Goal: Task Accomplishment & Management: Use online tool/utility

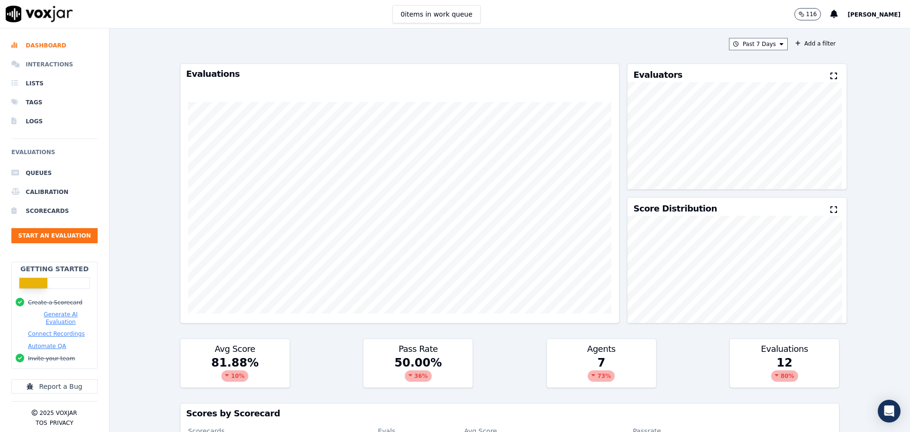
click at [46, 57] on li "Interactions" at bounding box center [54, 64] width 86 height 19
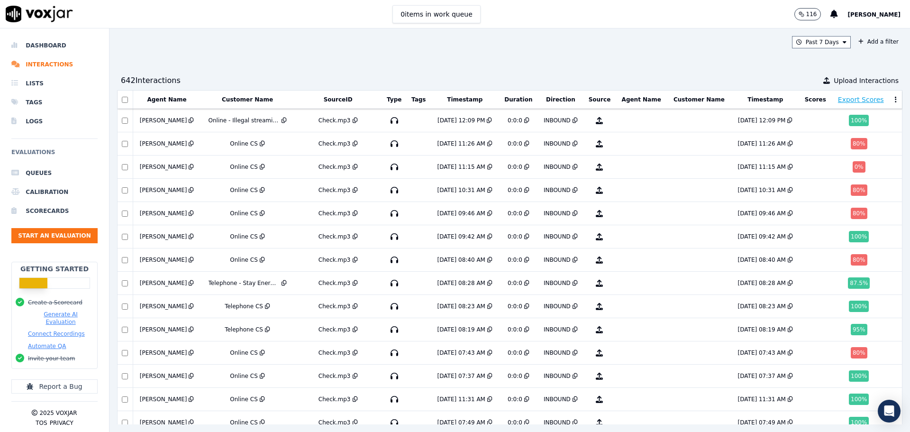
click at [884, 9] on button "[PERSON_NAME]" at bounding box center [878, 14] width 63 height 11
click at [829, 32] on div "Settings" at bounding box center [852, 31] width 101 height 15
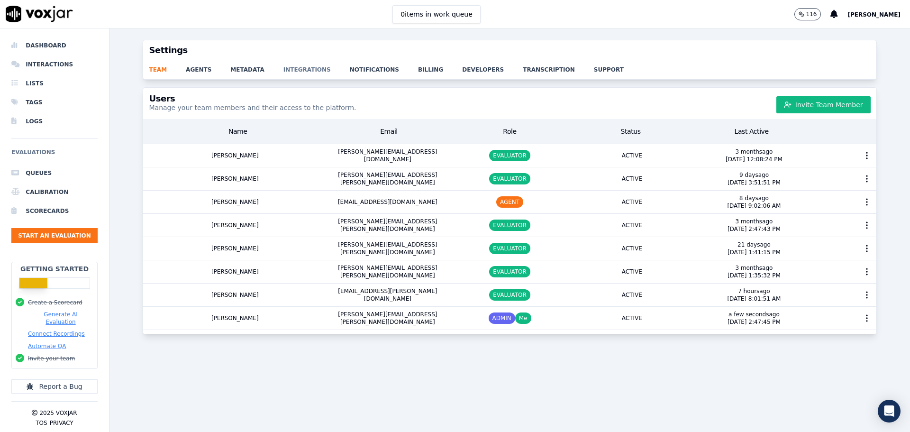
click at [285, 67] on link "integrations" at bounding box center [316, 66] width 66 height 13
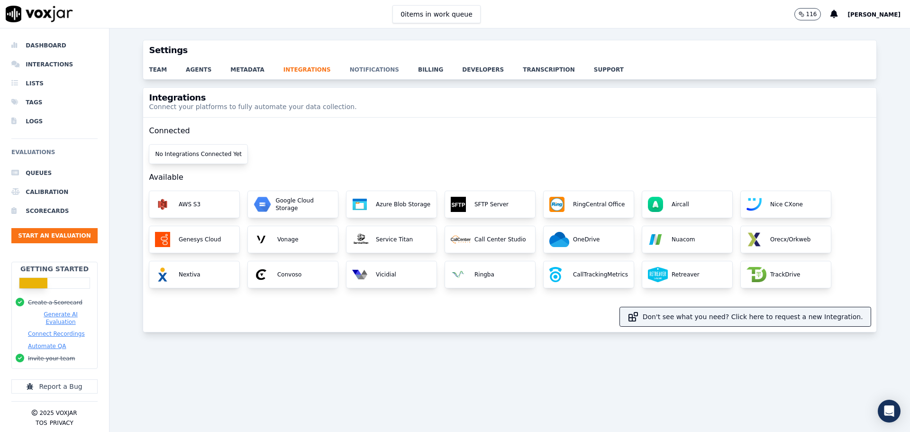
click at [350, 73] on link "notifications" at bounding box center [384, 66] width 68 height 13
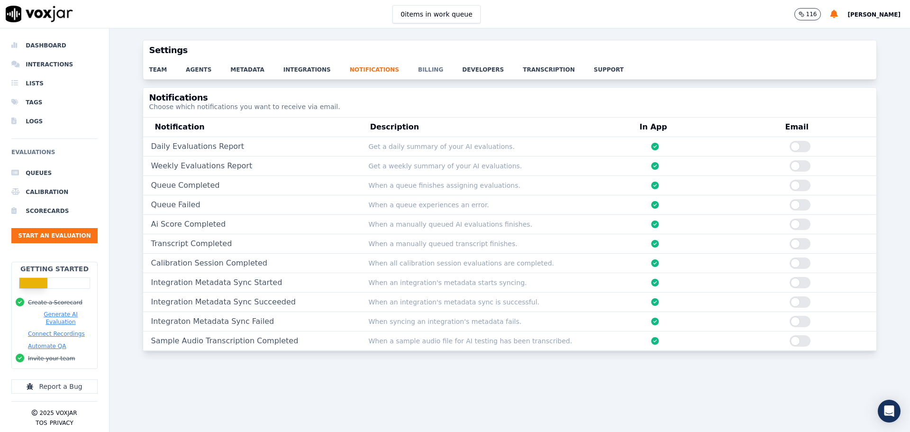
click at [418, 73] on link "billing" at bounding box center [440, 66] width 44 height 13
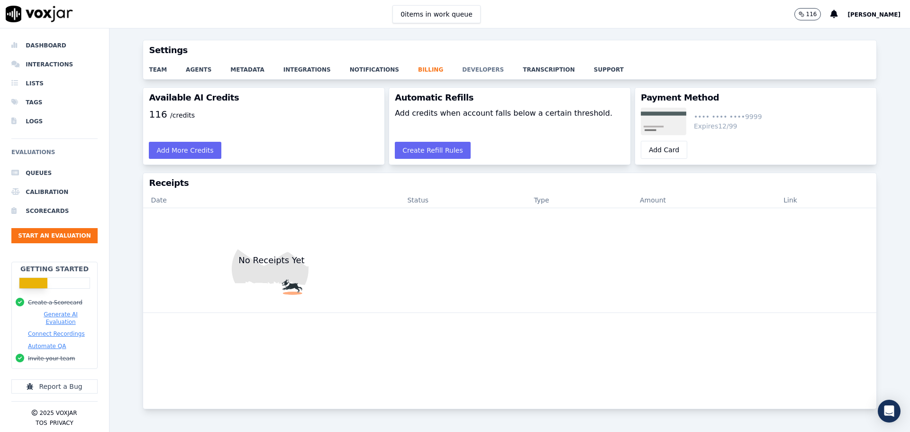
click at [462, 71] on link "developers" at bounding box center [492, 66] width 61 height 13
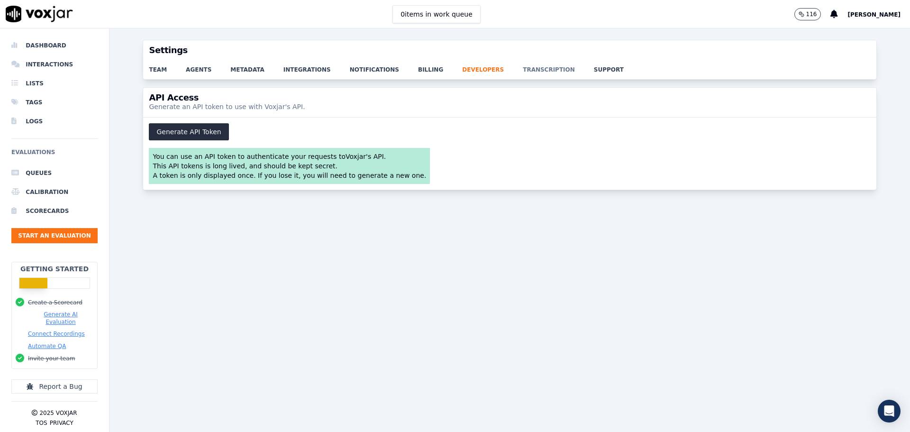
click at [523, 68] on link "transcription" at bounding box center [558, 66] width 71 height 13
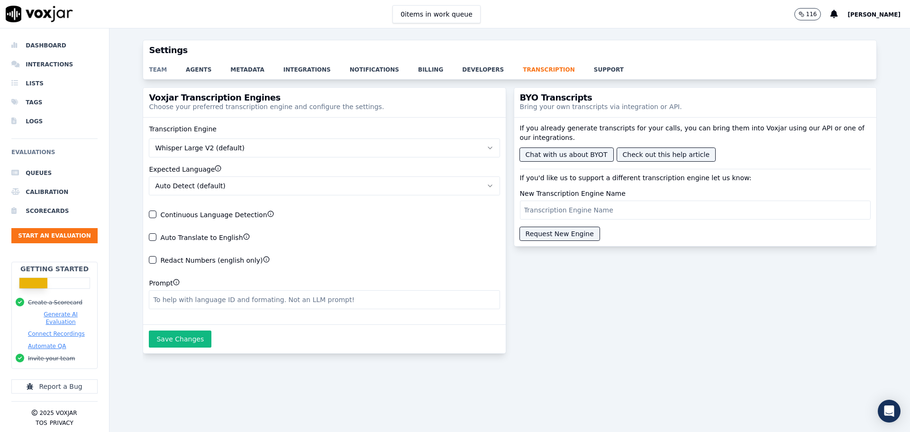
click at [168, 73] on link "team" at bounding box center [167, 66] width 37 height 13
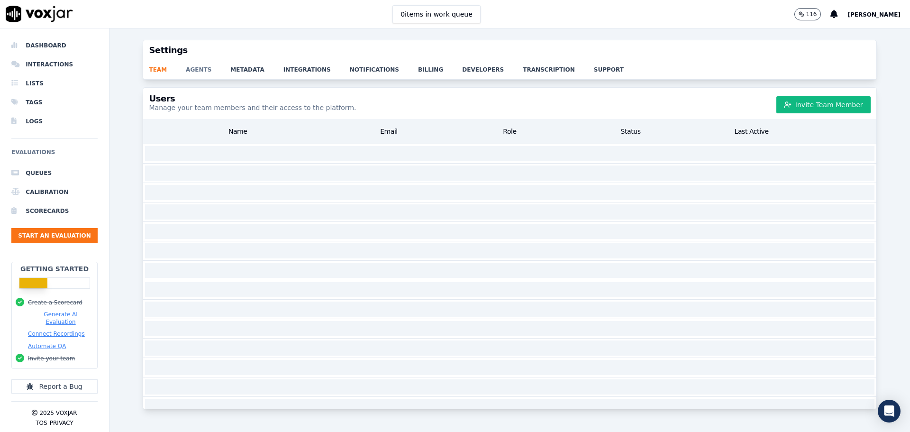
click at [189, 66] on link "agents" at bounding box center [208, 66] width 45 height 13
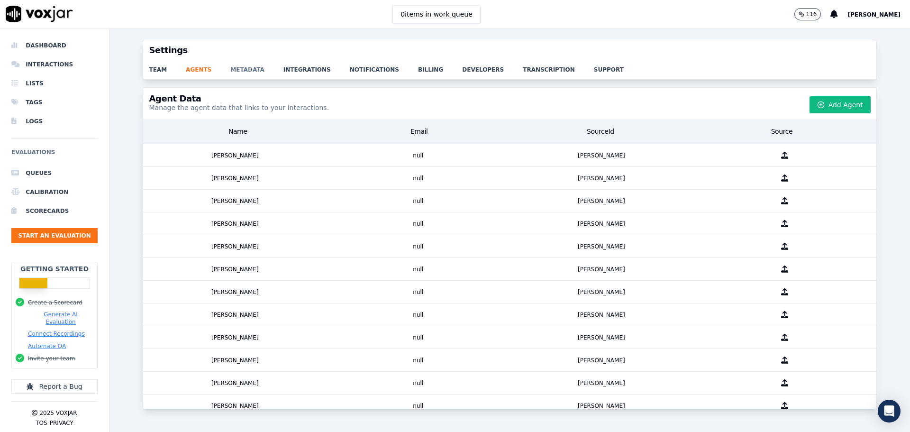
click at [236, 66] on link "metadata" at bounding box center [256, 66] width 53 height 13
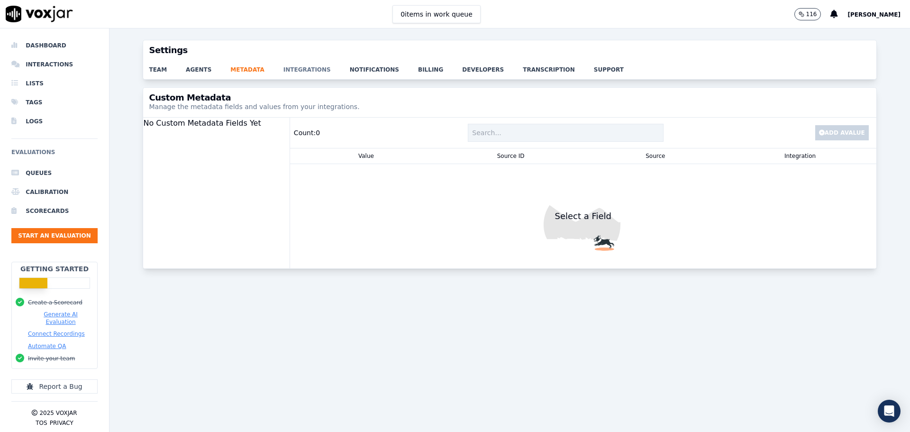
click at [291, 72] on link "integrations" at bounding box center [316, 66] width 66 height 13
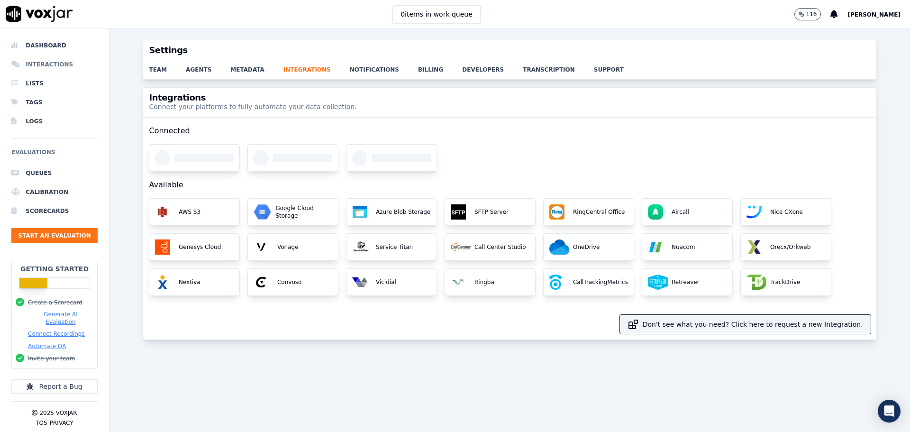
click at [38, 64] on li "Interactions" at bounding box center [54, 64] width 86 height 19
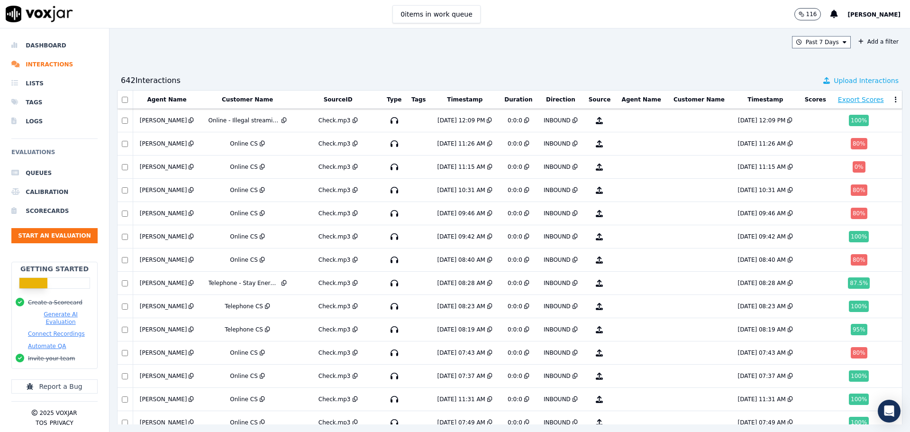
click at [823, 85] on button "Upload Interactions" at bounding box center [860, 80] width 75 height 9
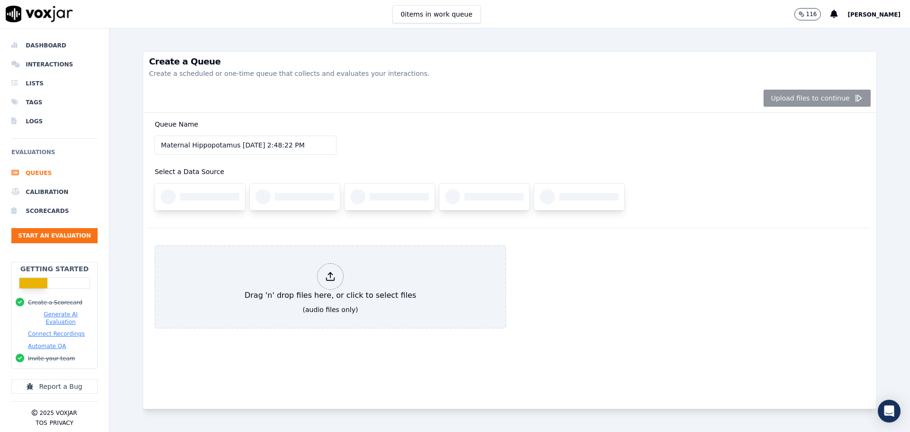
drag, startPoint x: 302, startPoint y: 147, endPoint x: 65, endPoint y: 134, distance: 237.8
click at [64, 133] on div "Dashboard Interactions Lists Tags Logs Evaluations Queues Calibration Scorecard…" at bounding box center [455, 229] width 910 height 403
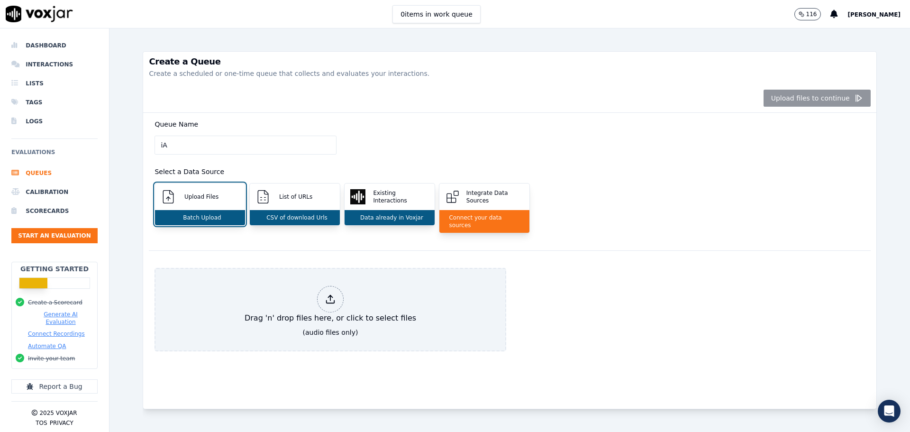
type input "i"
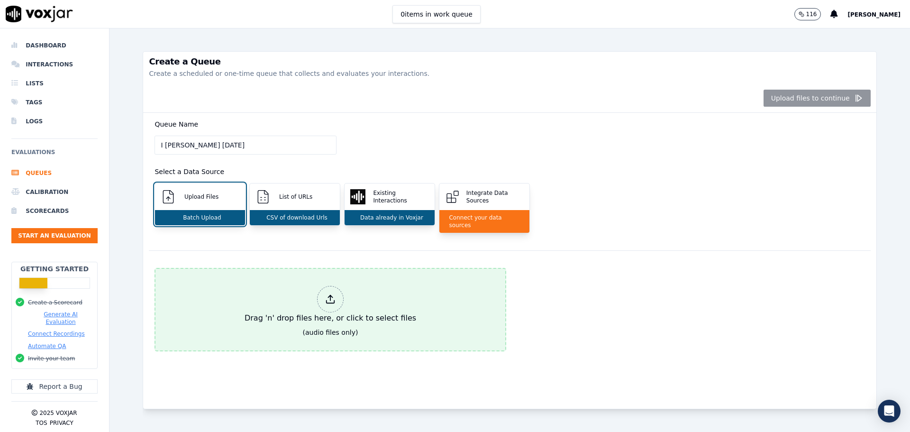
type input "I Grose 09/04/25"
click at [304, 282] on div "Drag 'n' drop files here, or click to select files" at bounding box center [330, 305] width 179 height 46
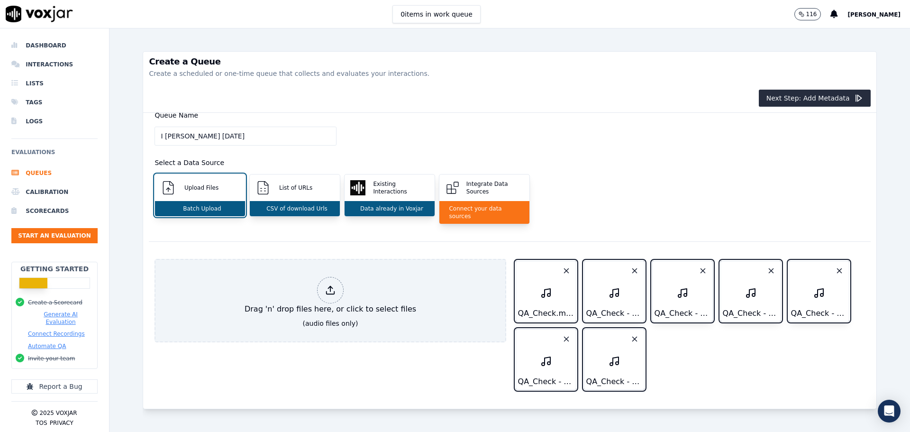
scroll to position [30, 0]
click at [792, 97] on button "Next Step: Add Metadata" at bounding box center [815, 98] width 112 height 17
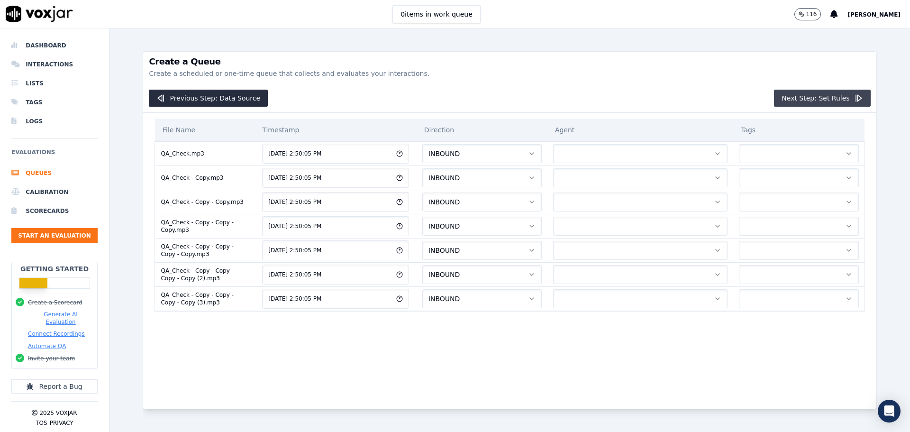
scroll to position [0, 0]
click at [787, 98] on button "Next Step: Set Rules" at bounding box center [822, 98] width 96 height 17
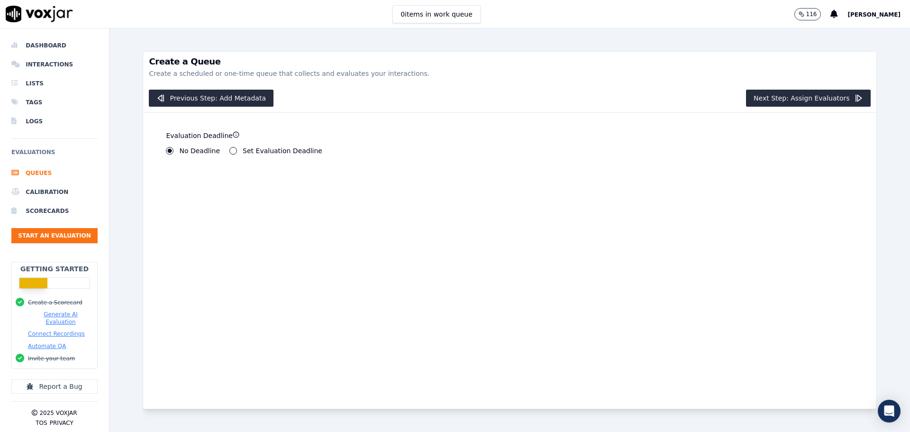
click at [241, 145] on div "**********" at bounding box center [329, 142] width 338 height 36
click at [781, 99] on button "Next Step: Assign Evaluators" at bounding box center [808, 98] width 125 height 17
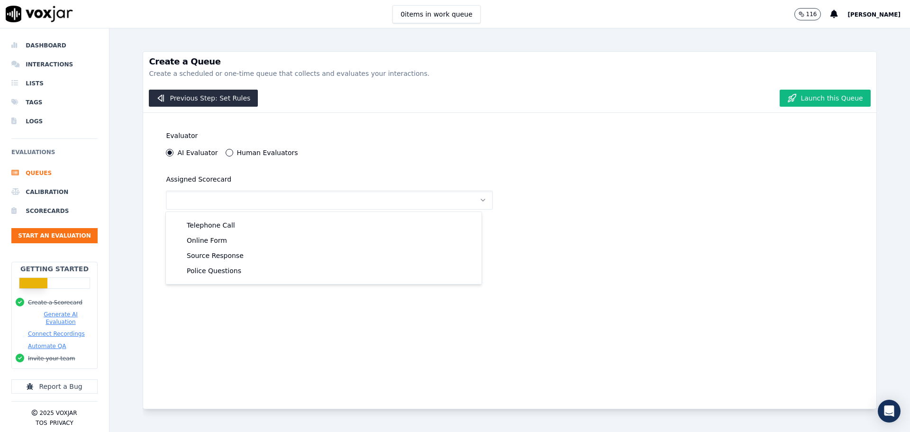
click at [229, 154] on div "Human Evaluators" at bounding box center [262, 153] width 73 height 8
click at [245, 151] on label "Human Evaluators" at bounding box center [267, 152] width 61 height 7
click at [233, 151] on button "Human Evaluators" at bounding box center [230, 153] width 8 height 8
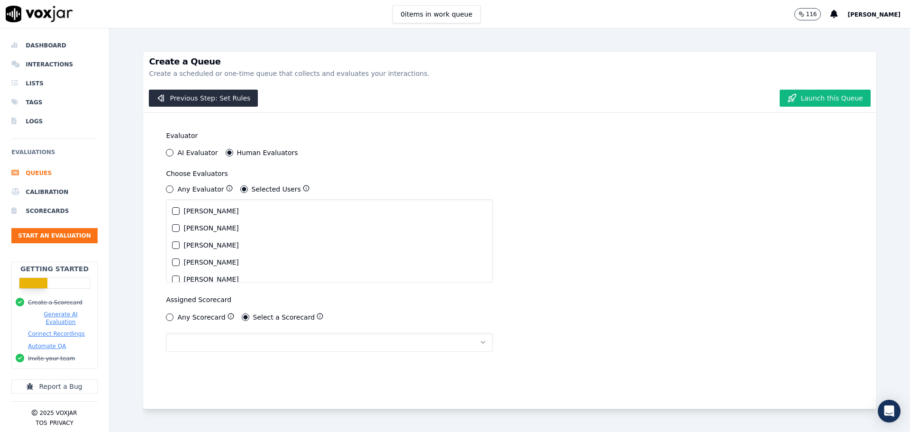
scroll to position [47, 0]
click at [183, 227] on div "[PERSON_NAME]" at bounding box center [329, 233] width 314 height 17
click at [175, 233] on div "button" at bounding box center [176, 236] width 7 height 7
click at [522, 221] on div "Evaluator AI Evaluator Human Evaluators Choose Evaluators Any Evaluator Selecte…" at bounding box center [509, 261] width 733 height 296
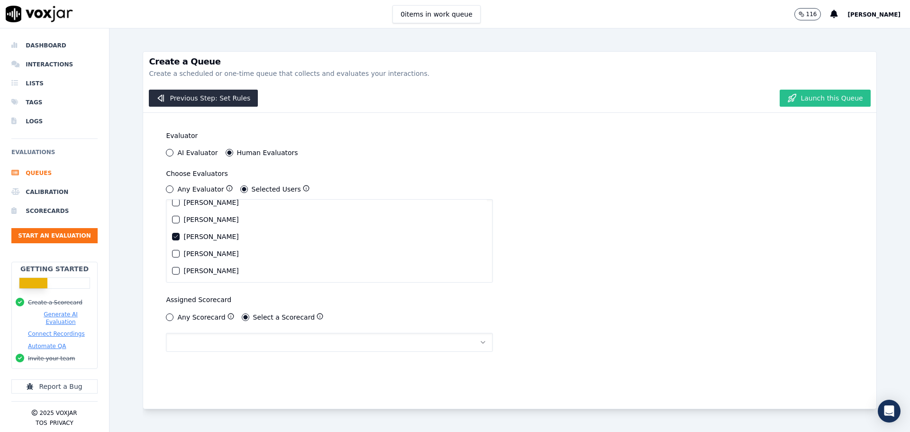
click at [803, 101] on button "Launch this Queue" at bounding box center [825, 98] width 91 height 17
click at [269, 343] on button "button" at bounding box center [329, 342] width 327 height 19
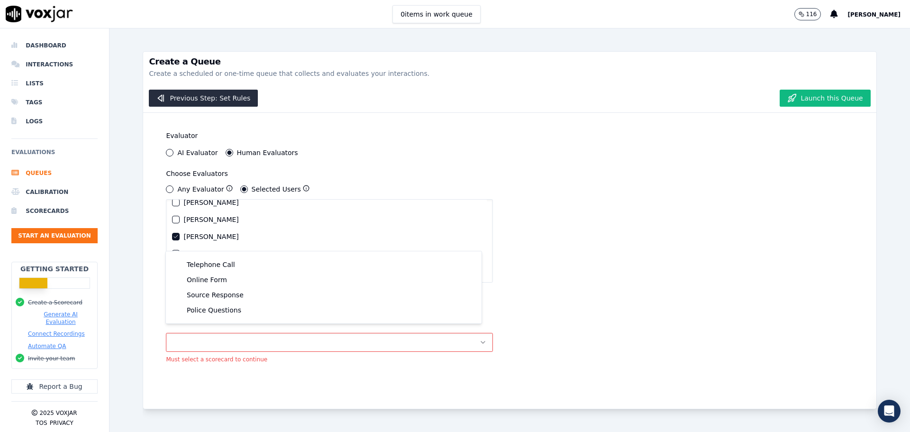
click at [124, 307] on div "Create a Queue Create a scheduled or one-time queue that collects and evaluates…" at bounding box center [509, 229] width 801 height 403
click at [162, 314] on div "Assigned Scorecard Any Scorecard Select a Scorecard Must select a scorecard to …" at bounding box center [329, 328] width 338 height 81
click at [166, 314] on div "Any Scorecard" at bounding box center [200, 317] width 68 height 9
click at [172, 316] on button "Any Scorecard" at bounding box center [170, 317] width 8 height 8
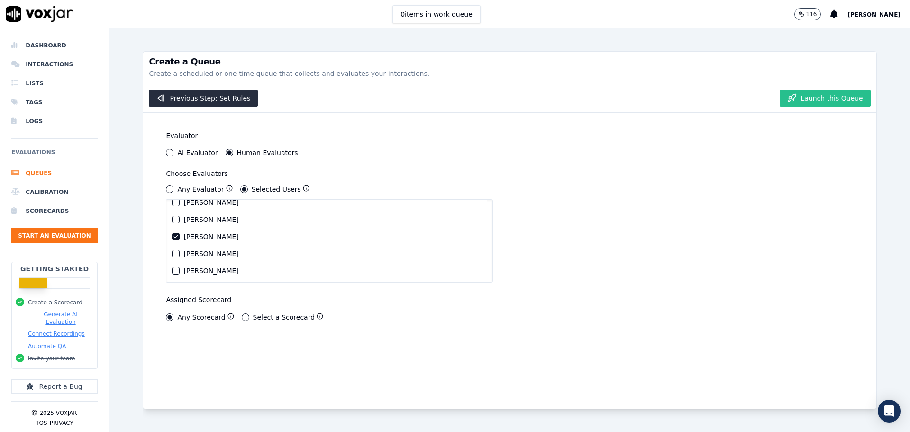
click at [835, 96] on button "Launch this Queue" at bounding box center [825, 98] width 91 height 17
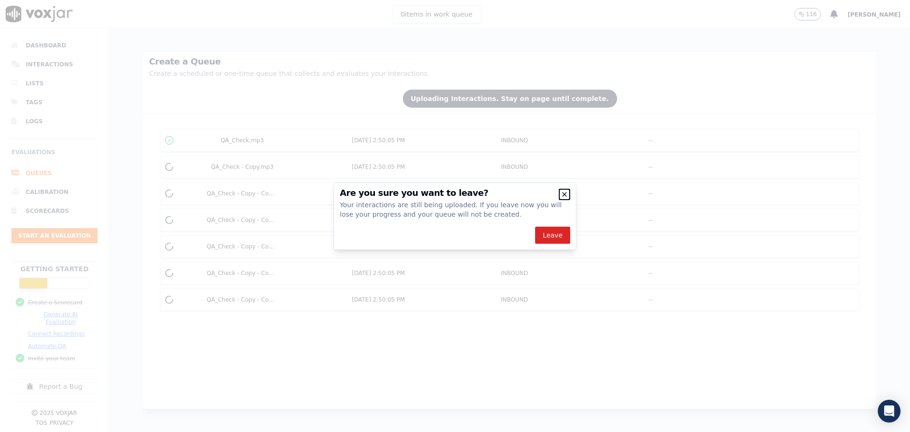
click at [563, 195] on icon "button" at bounding box center [565, 195] width 8 height 8
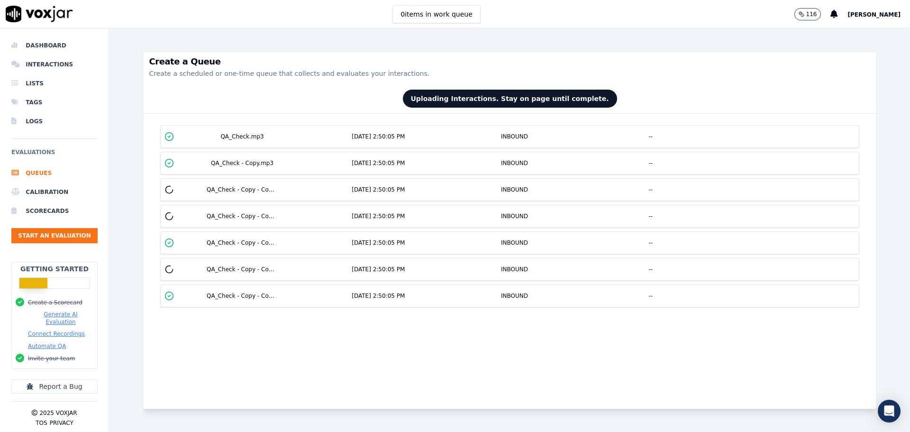
scroll to position [0, 0]
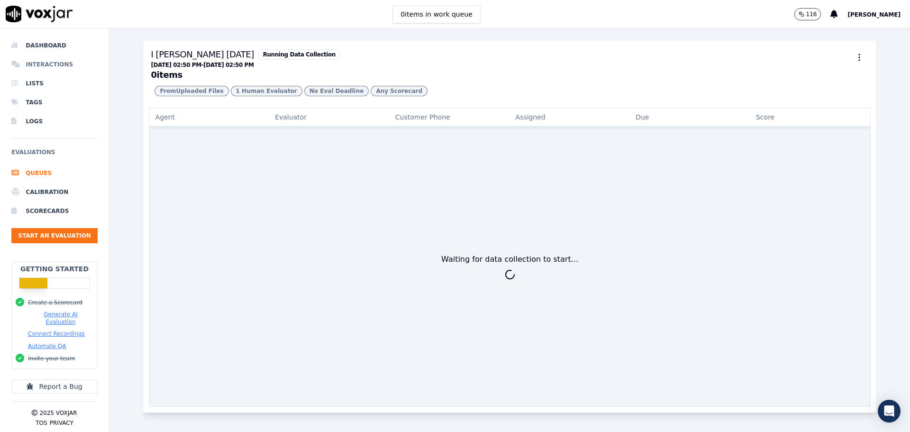
click at [32, 64] on li "Interactions" at bounding box center [54, 64] width 86 height 19
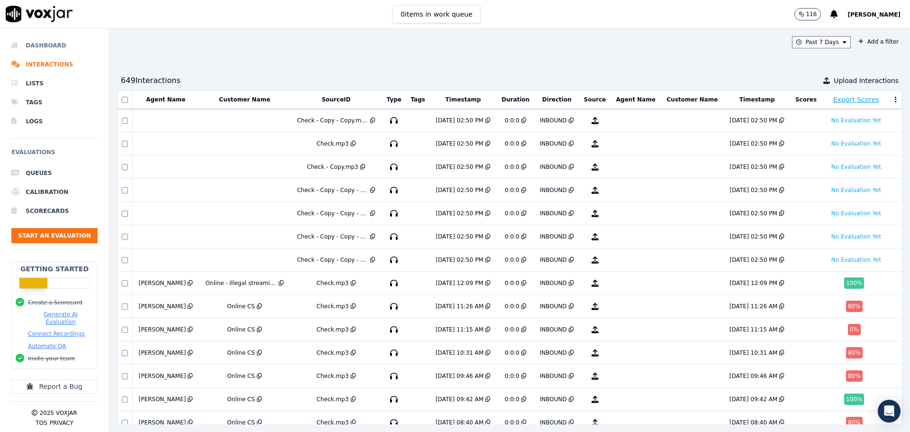
click at [39, 49] on li "Dashboard" at bounding box center [54, 45] width 86 height 19
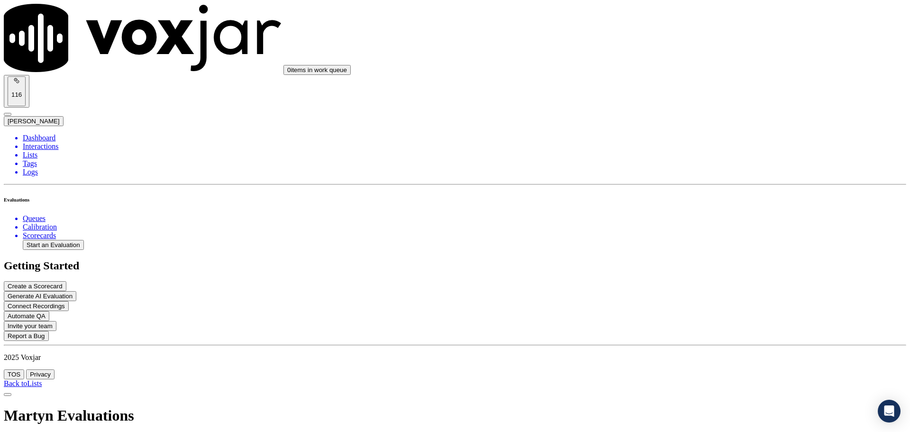
drag, startPoint x: 0, startPoint y: 0, endPoint x: 38, endPoint y: 36, distance: 53.0
click at [38, 134] on li "Dashboard" at bounding box center [465, 138] width 884 height 9
click at [8, 114] on div at bounding box center [8, 114] width 0 height 0
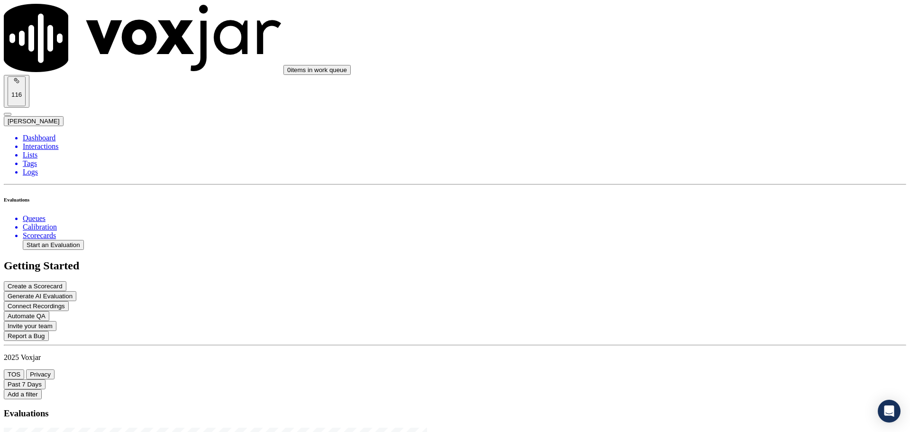
scroll to position [237, 0]
click at [8, 114] on icon at bounding box center [8, 114] width 0 height 0
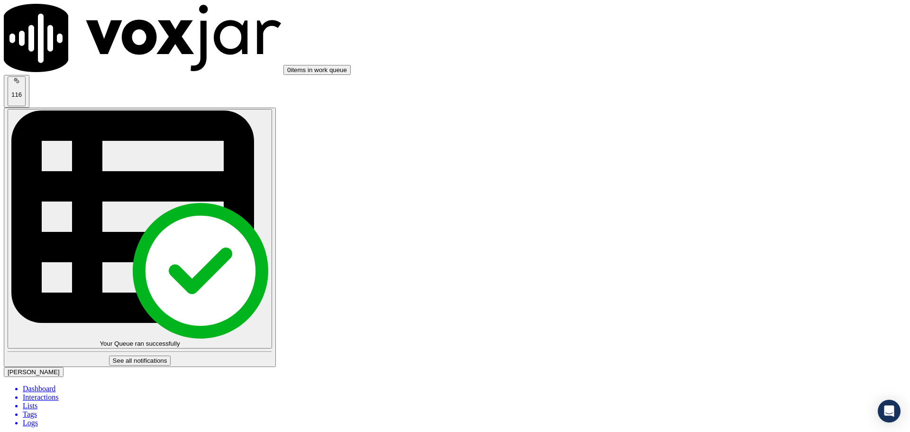
click at [268, 340] on div "Your Queue ran successfully" at bounding box center [139, 343] width 257 height 7
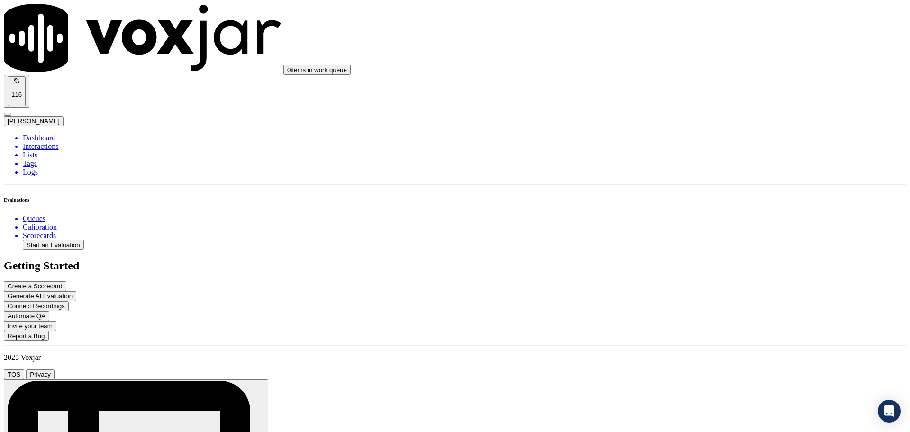
click at [53, 134] on li "Dashboard" at bounding box center [465, 138] width 884 height 9
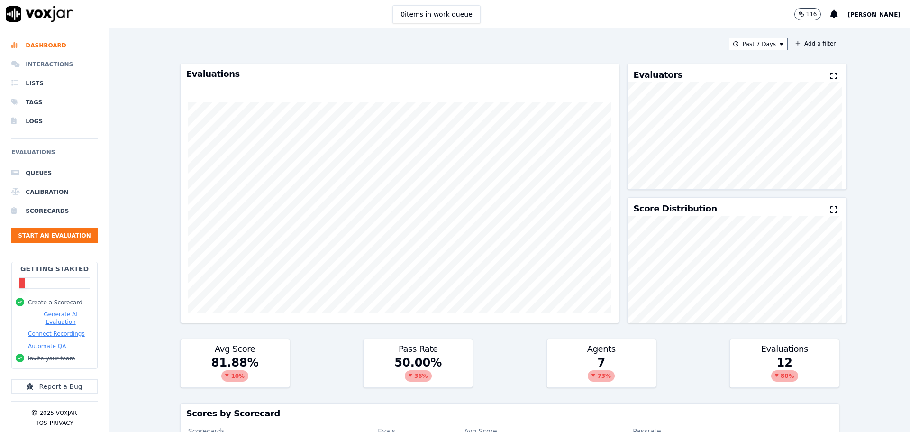
click at [37, 66] on li "Interactions" at bounding box center [54, 64] width 86 height 19
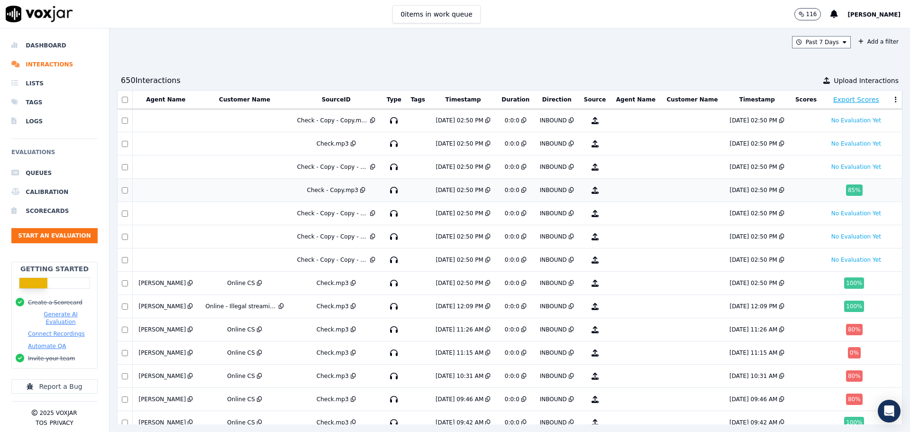
click at [300, 189] on div "Check - Copy.mp3" at bounding box center [336, 190] width 84 height 8
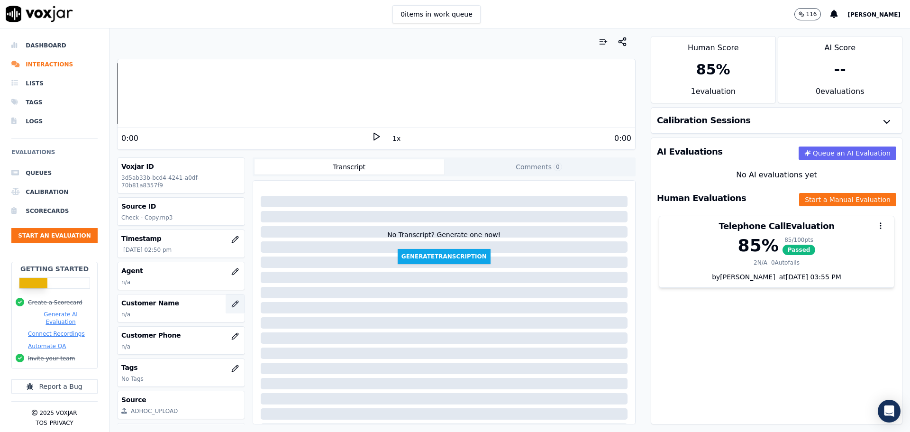
click at [231, 300] on icon "button" at bounding box center [235, 304] width 8 height 8
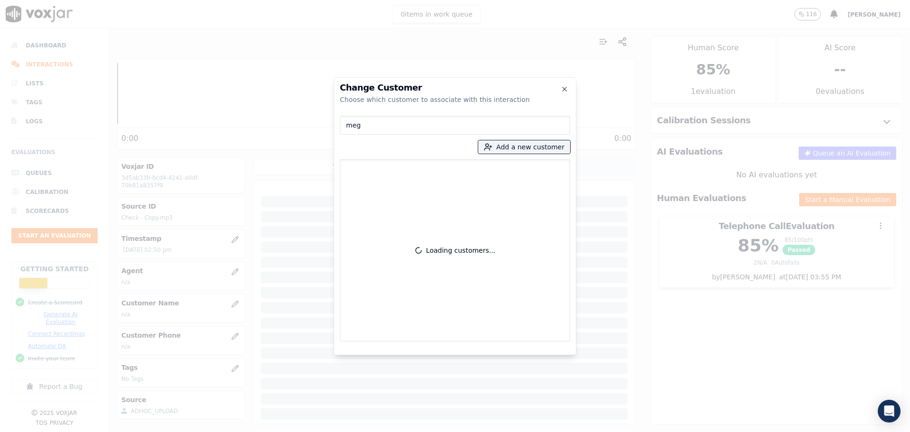
type input "meg"
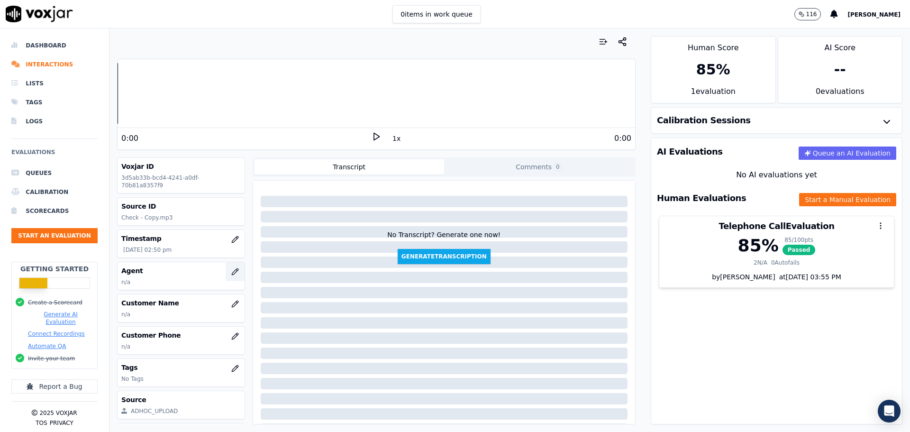
click at [231, 268] on icon "button" at bounding box center [235, 272] width 8 height 8
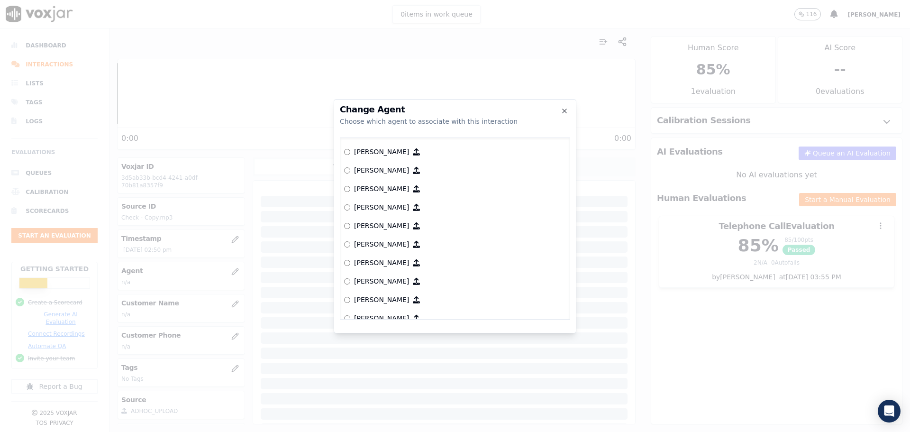
scroll to position [413, 0]
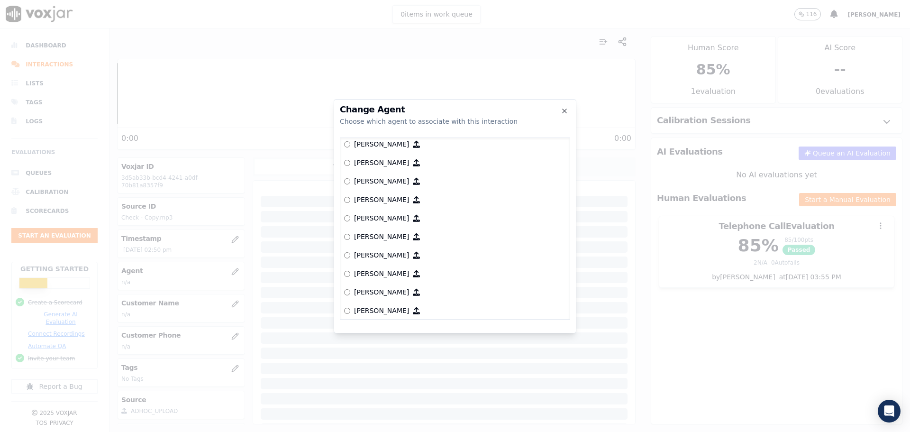
click at [365, 238] on p "[PERSON_NAME]" at bounding box center [381, 236] width 55 height 9
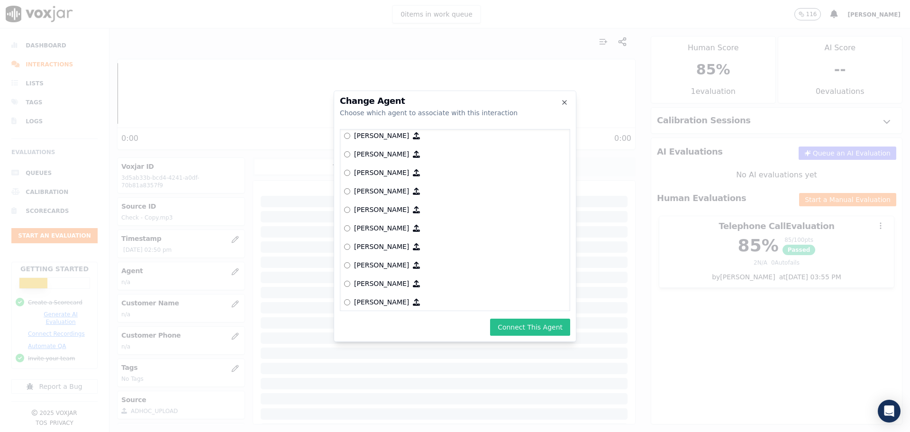
click at [524, 327] on button "Connect This Agent" at bounding box center [530, 327] width 80 height 17
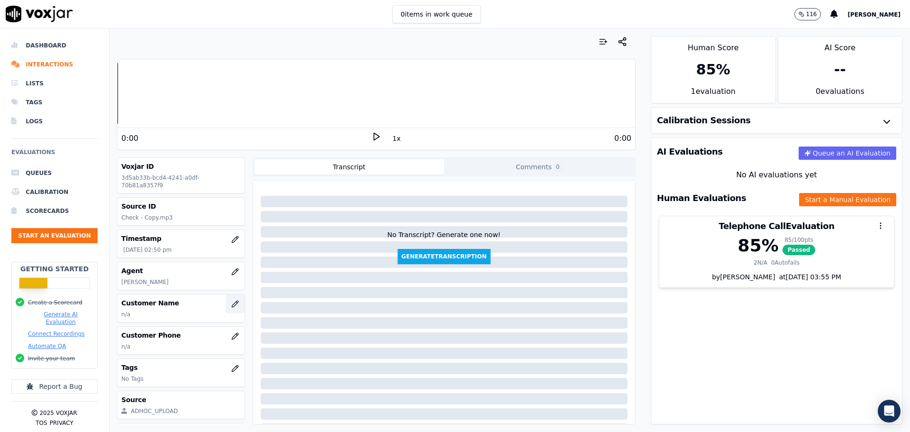
click at [226, 294] on button "button" at bounding box center [235, 303] width 19 height 19
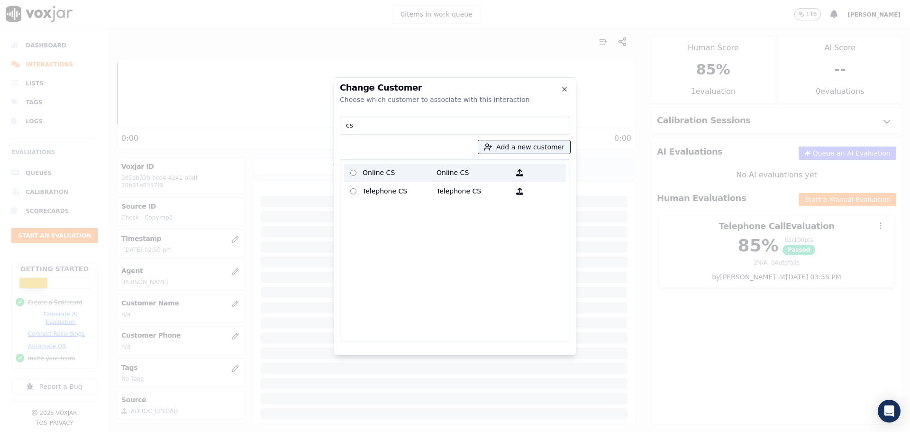
type input "cs"
click at [430, 168] on p "Online CS" at bounding box center [400, 172] width 74 height 15
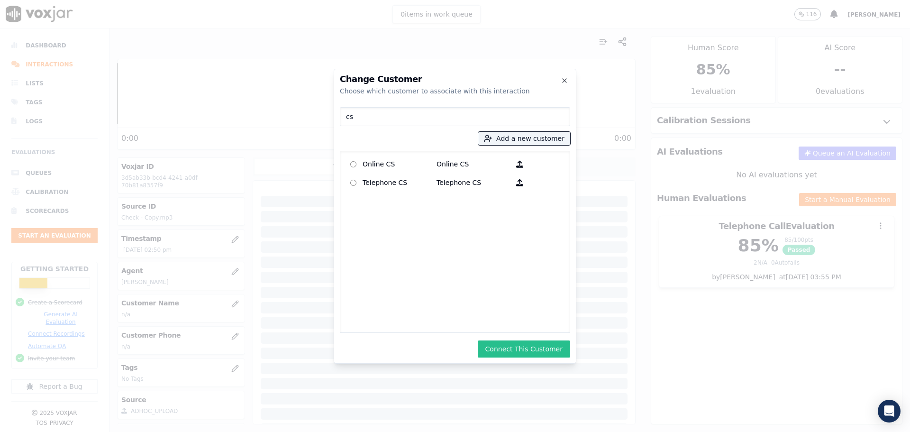
click at [530, 348] on button "Connect This Customer" at bounding box center [524, 348] width 92 height 17
